Goal: Transaction & Acquisition: Book appointment/travel/reservation

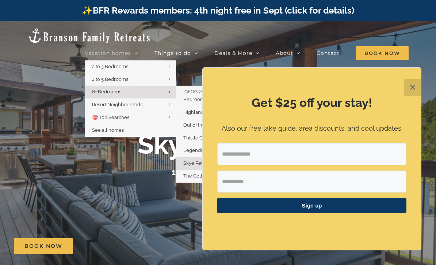
click at [171, 89] on icon "Main Menu" at bounding box center [170, 91] width 2 height 5
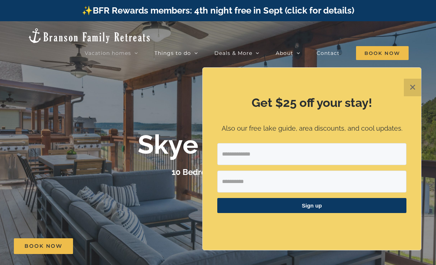
click at [410, 87] on button "✕" at bounding box center [413, 88] width 18 height 18
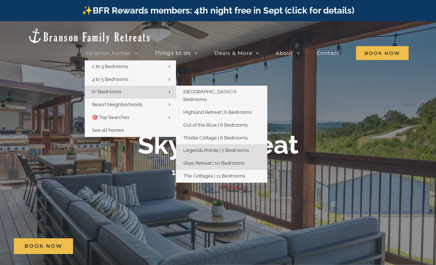
click at [249, 147] on span "Legends Pointe | 7 Bedrooms" at bounding box center [215, 149] width 65 height 5
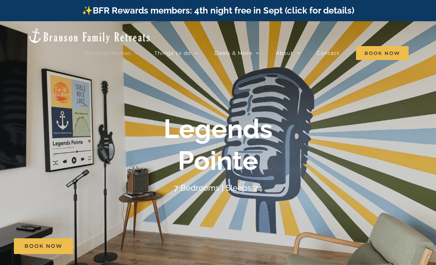
click at [398, 110] on div at bounding box center [218, 153] width 436 height 265
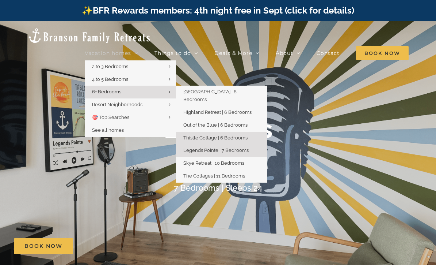
click at [253, 132] on link "Thistle Cottage | 6 Bedrooms" at bounding box center [221, 138] width 91 height 13
